Goal: Transaction & Acquisition: Register for event/course

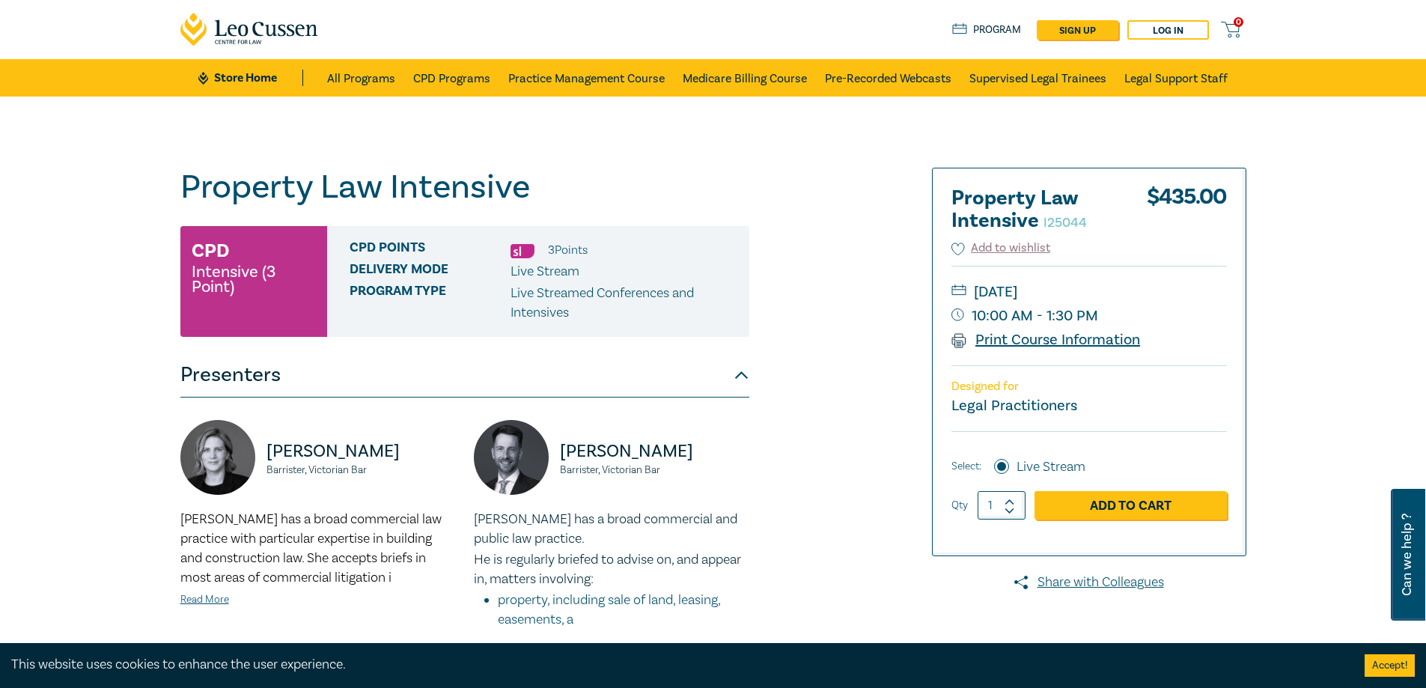
click at [1025, 335] on link "Print Course Information" at bounding box center [1045, 339] width 189 height 19
click at [1127, 509] on link "Add to Cart" at bounding box center [1131, 505] width 192 height 28
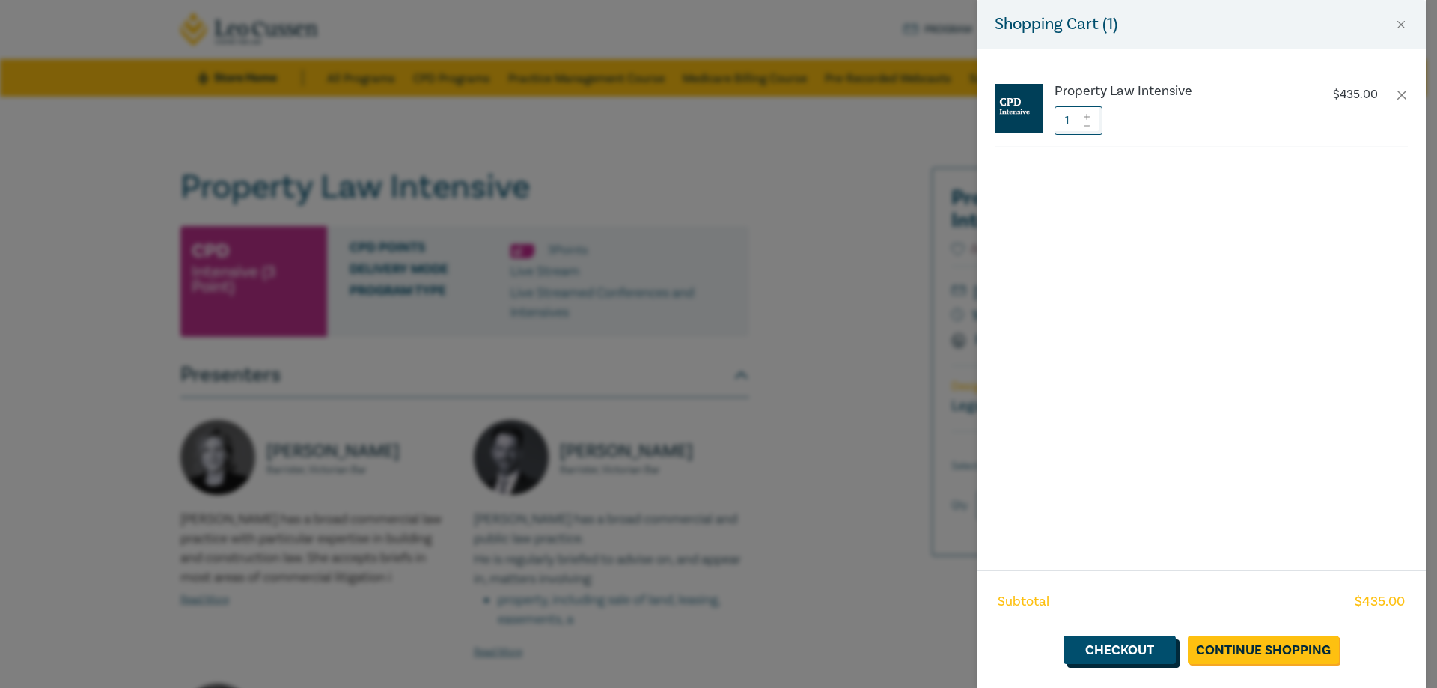
click at [1129, 651] on link "Checkout" at bounding box center [1120, 650] width 112 height 28
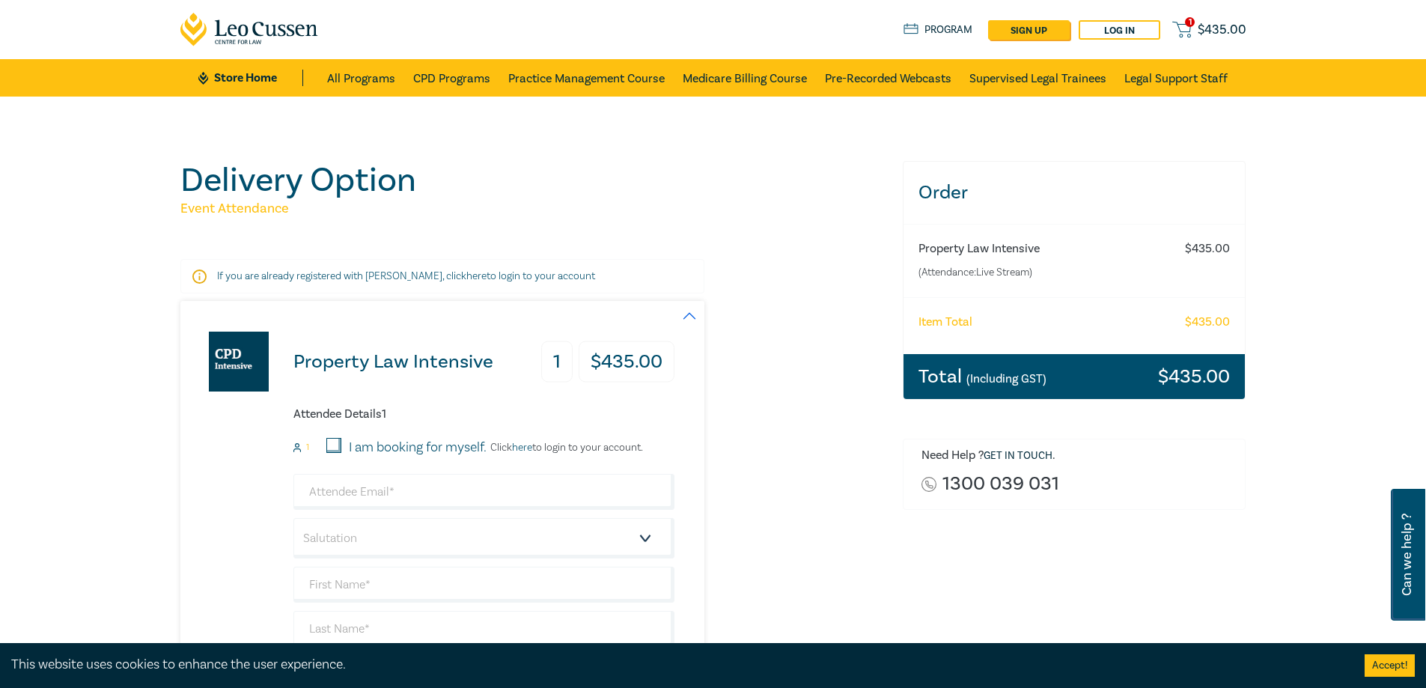
click at [335, 446] on input "I am booking for myself." at bounding box center [333, 445] width 15 height 15
checkbox input "true"
click at [1114, 31] on link "Log in" at bounding box center [1120, 29] width 82 height 19
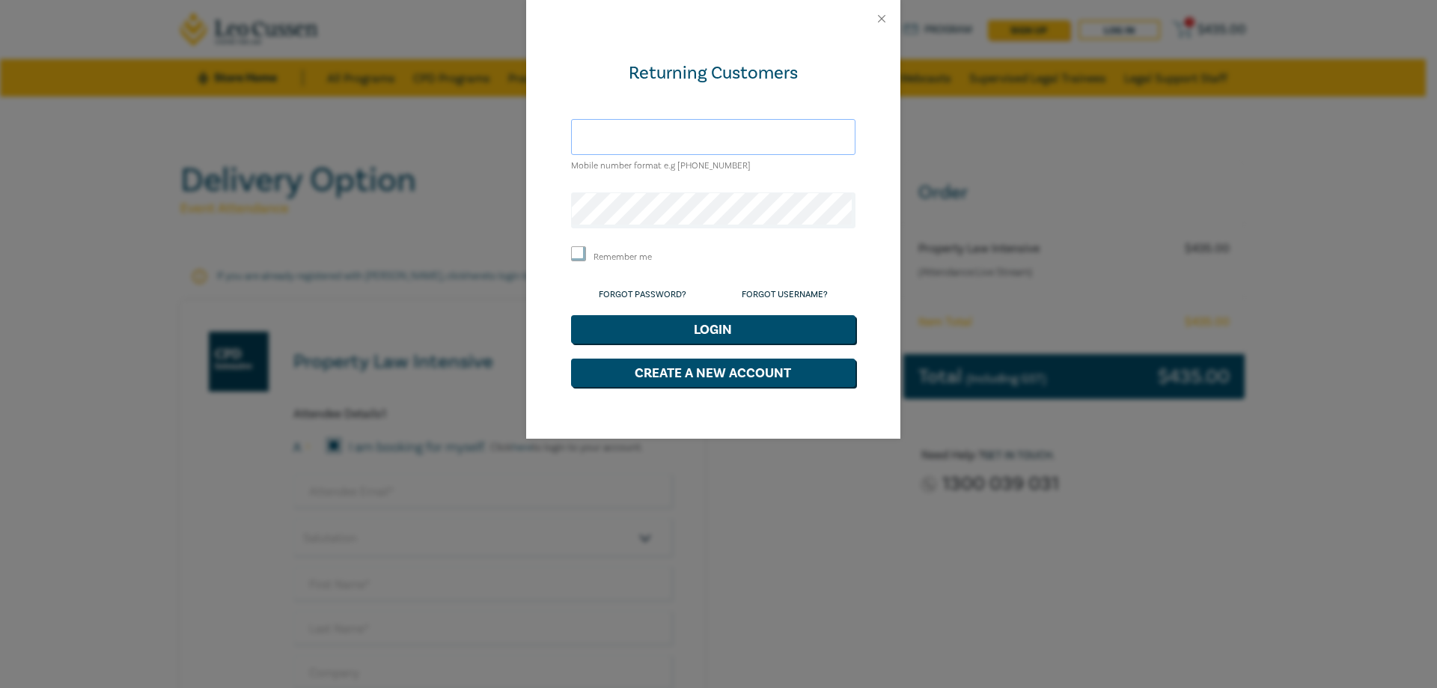
type input "julie.barkla@wisemah.com.au"
click at [606, 258] on label "Remember me" at bounding box center [623, 257] width 58 height 13
click at [586, 258] on input "Remember me" at bounding box center [578, 253] width 15 height 15
checkbox input "true"
click at [716, 329] on button "Login" at bounding box center [713, 329] width 284 height 28
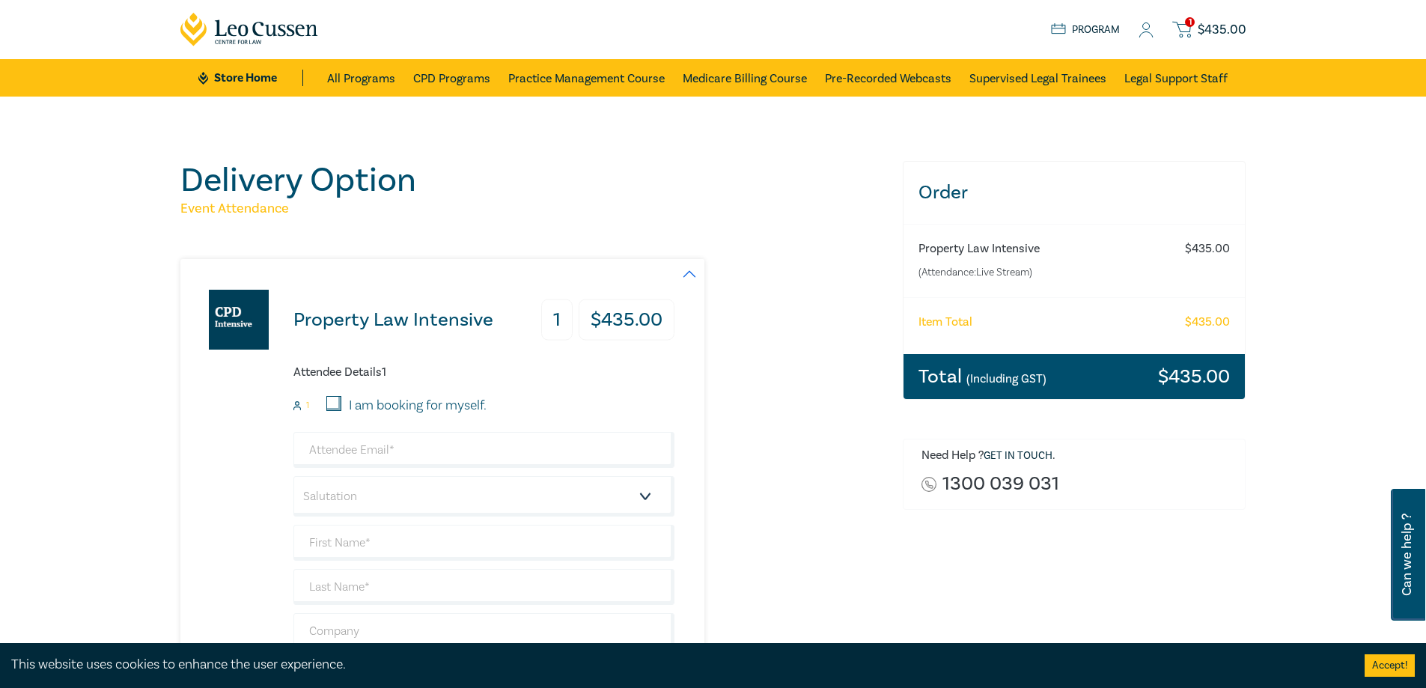
click at [338, 401] on input "I am booking for myself." at bounding box center [333, 403] width 15 height 15
checkbox input "true"
type input "julie.barkla@wisemah.com.au"
type input "[PERSON_NAME]"
type input "Barkla"
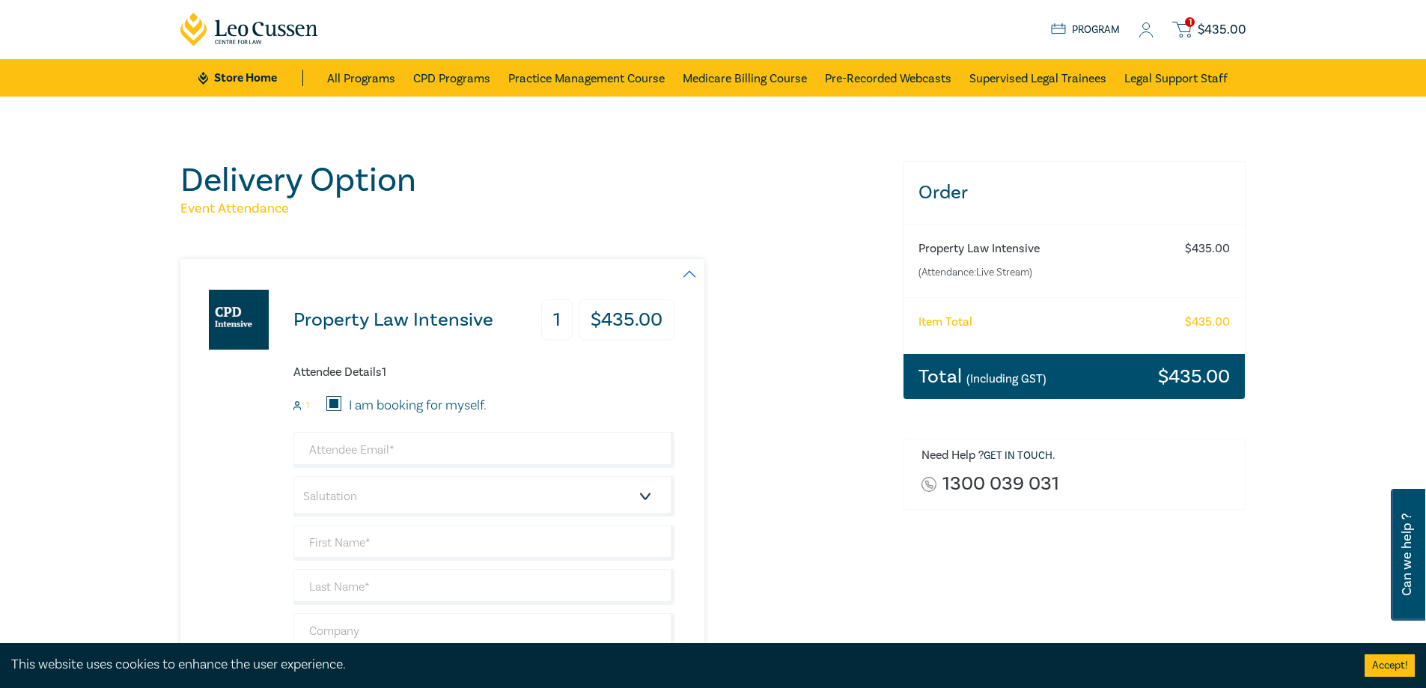
type input "Wisewould Mahony Lawyers, COLLINS STREET WEST, 000440"
type input "412003221"
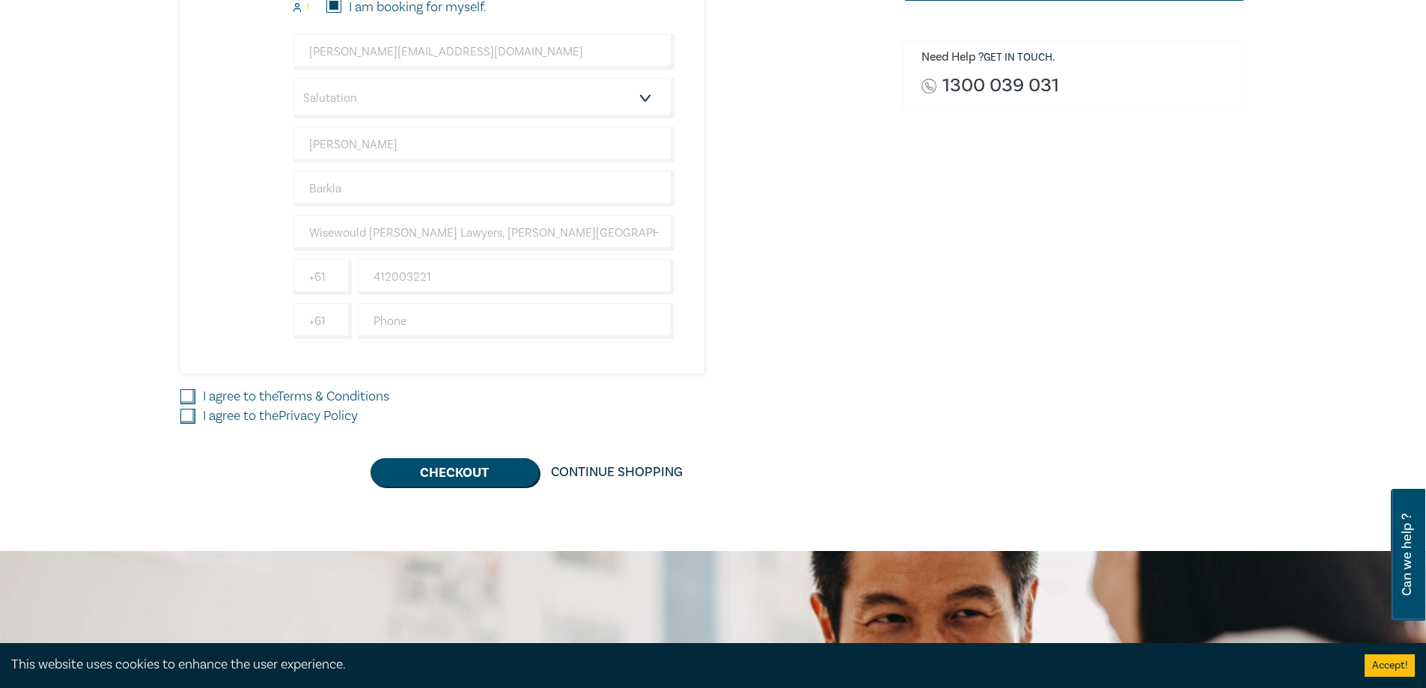
scroll to position [449, 0]
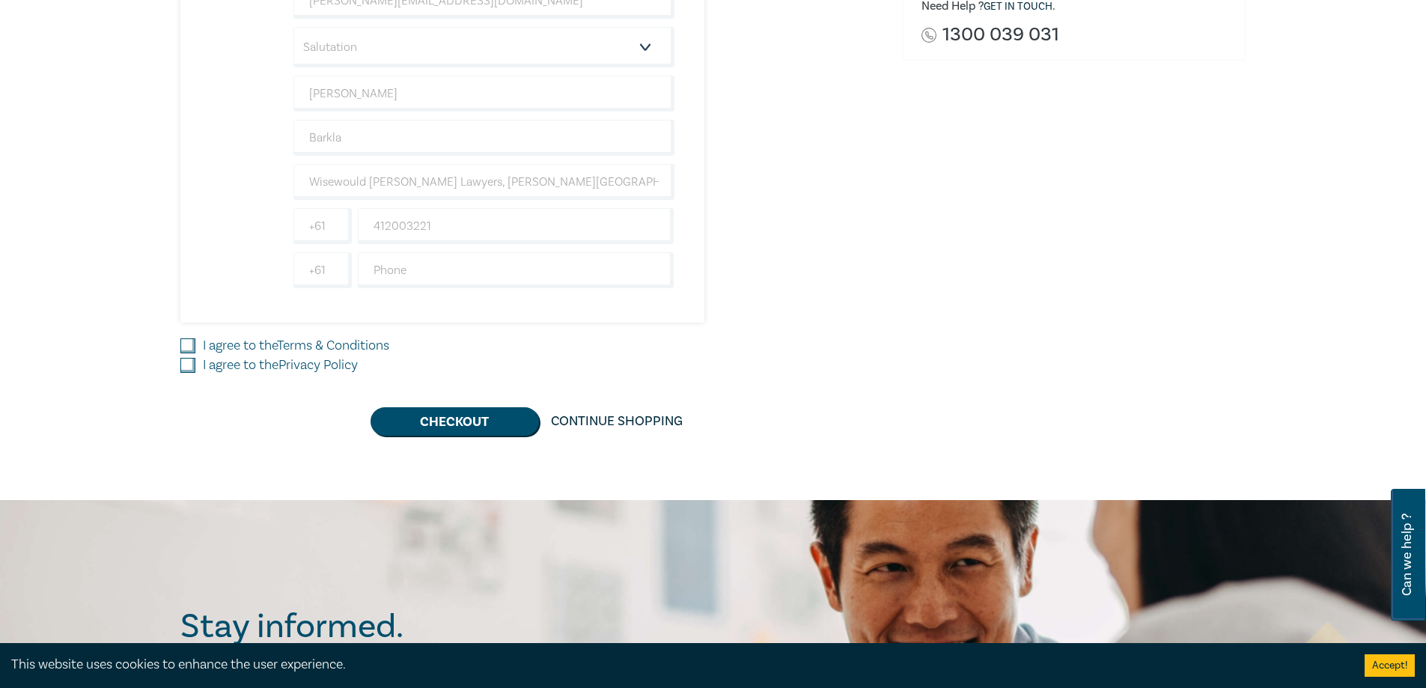
drag, startPoint x: 187, startPoint y: 341, endPoint x: 191, endPoint y: 359, distance: 19.1
click at [187, 347] on input "I agree to the Terms & Conditions" at bounding box center [187, 345] width 15 height 15
checkbox input "true"
drag, startPoint x: 183, startPoint y: 365, endPoint x: 322, endPoint y: 379, distance: 139.1
click at [187, 365] on input "I agree to the Privacy Policy" at bounding box center [187, 365] width 15 height 15
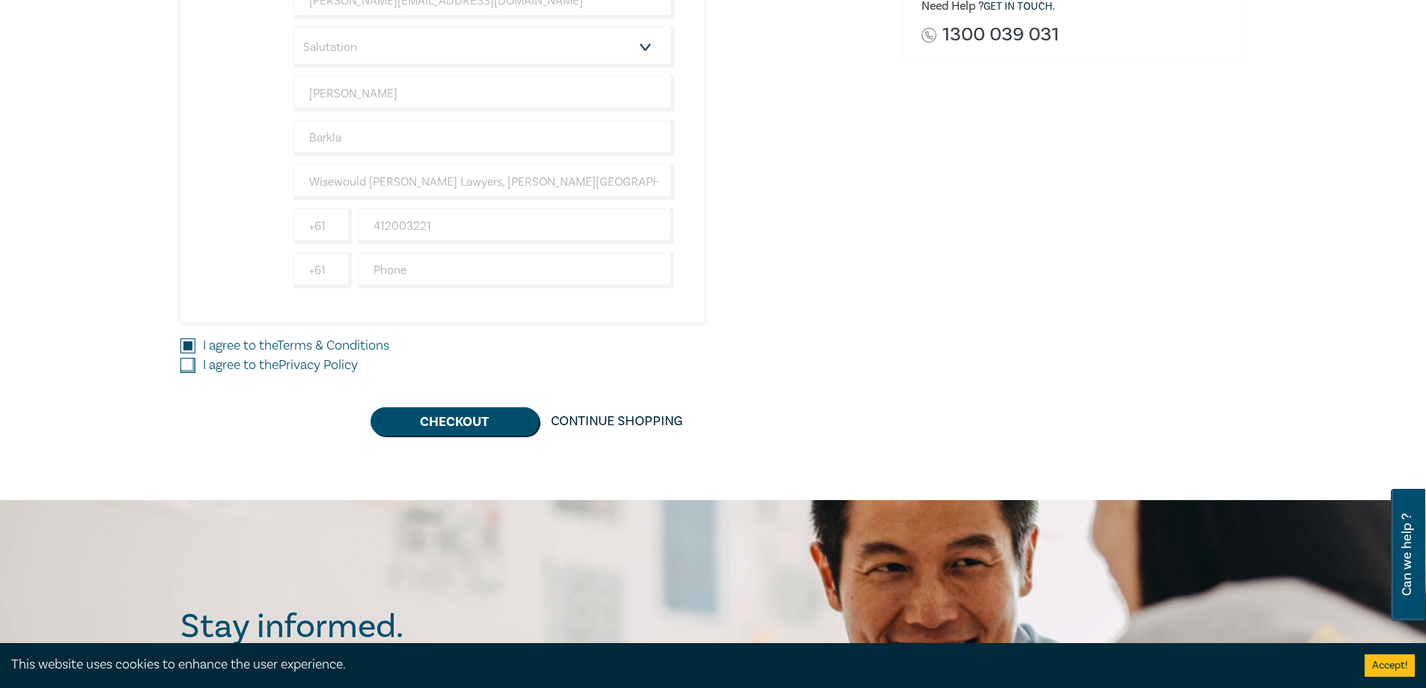
checkbox input "true"
click at [441, 411] on button "Checkout" at bounding box center [455, 421] width 168 height 28
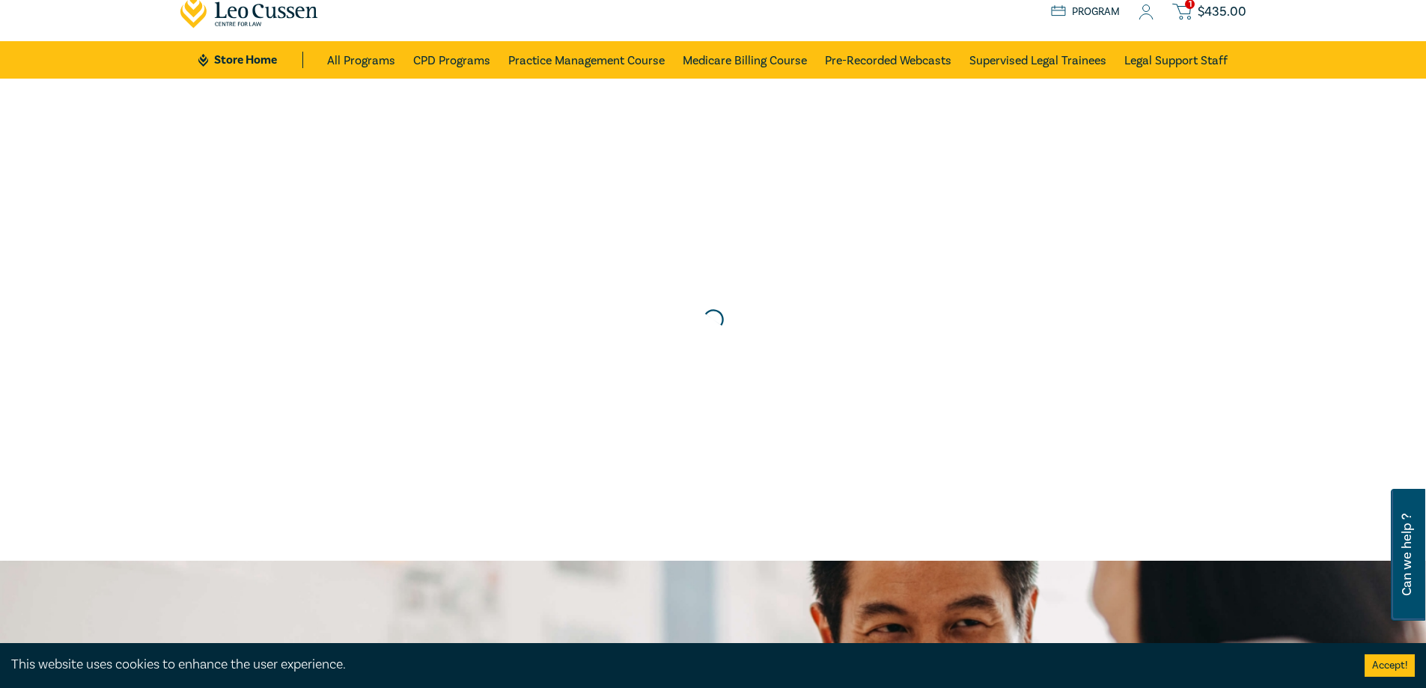
scroll to position [0, 0]
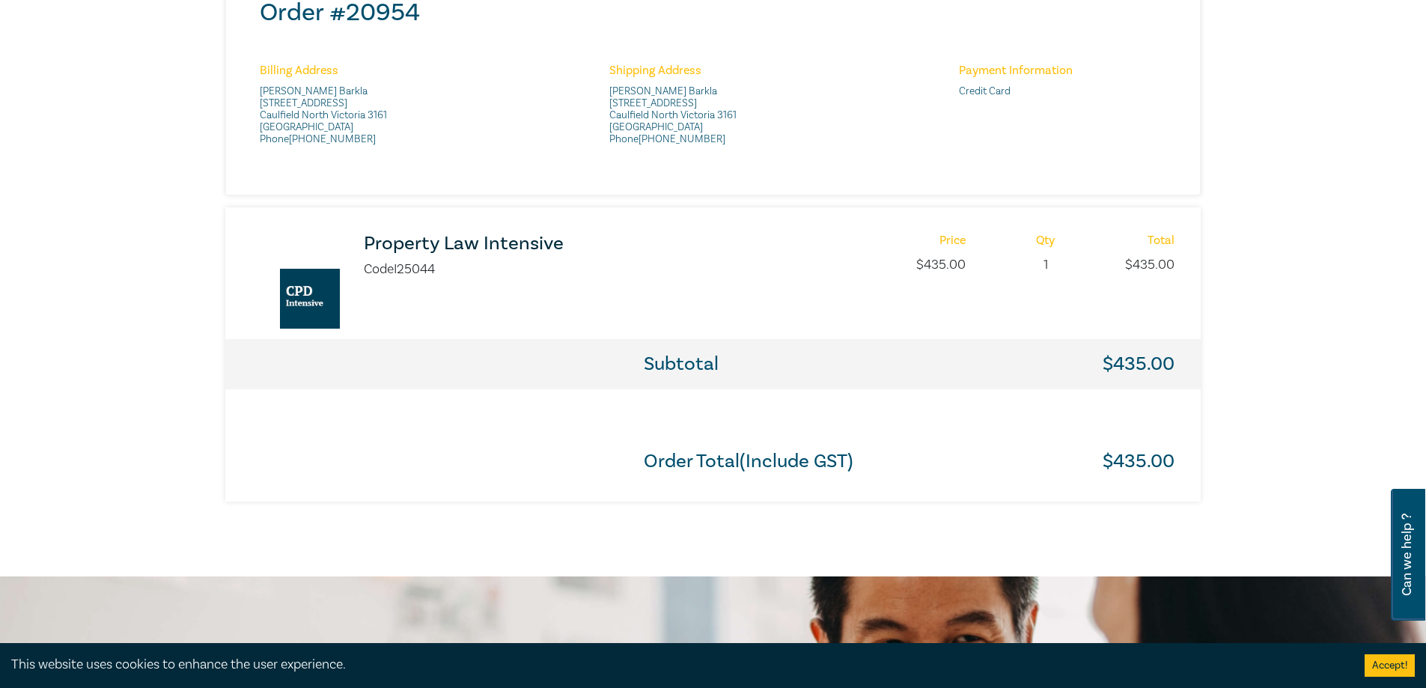
scroll to position [599, 0]
